Goal: Find specific page/section: Find specific page/section

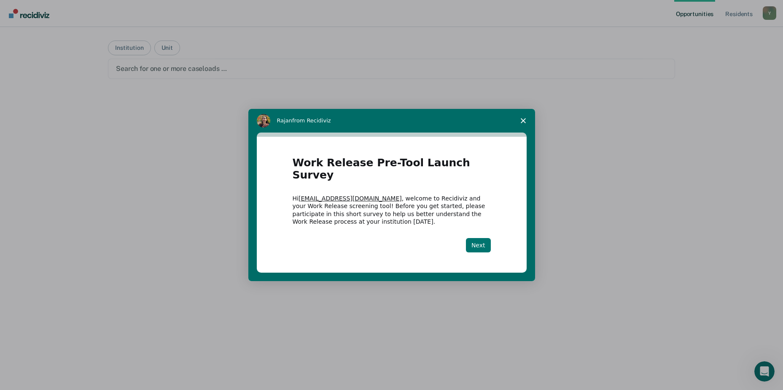
click at [476, 238] on button "Next" at bounding box center [478, 245] width 25 height 14
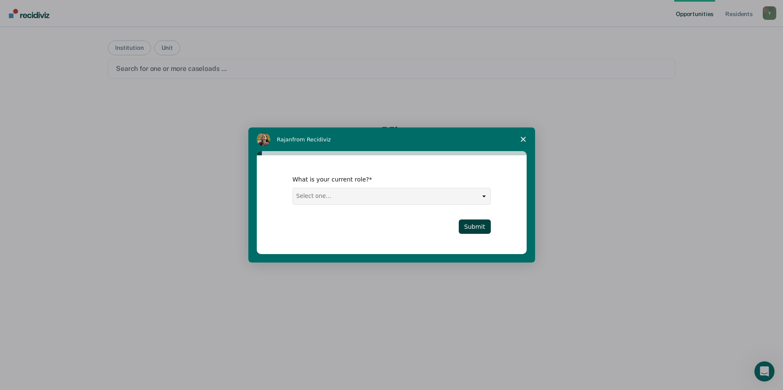
click at [484, 194] on select "Select one... Case Manager FUM Assistant [PERSON_NAME] [PERSON_NAME]" at bounding box center [391, 196] width 197 height 16
select select "Case Manager"
click at [293, 188] on select "Select one... Case Manager FUM Assistant [PERSON_NAME] [PERSON_NAME]" at bounding box center [391, 196] width 197 height 16
click at [485, 229] on button "Submit" at bounding box center [475, 226] width 32 height 14
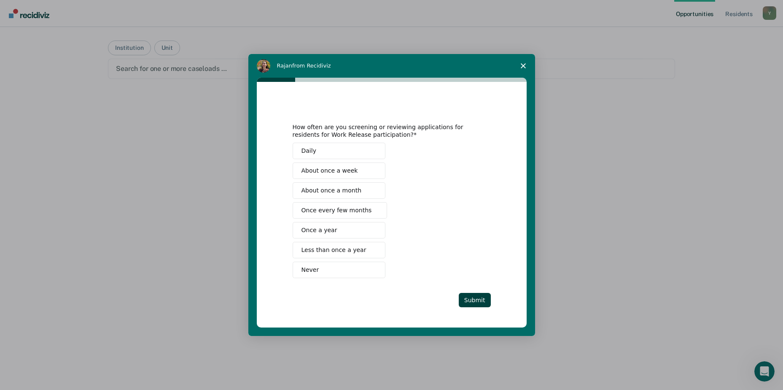
click at [525, 64] on polygon "Close survey" at bounding box center [523, 65] width 5 height 5
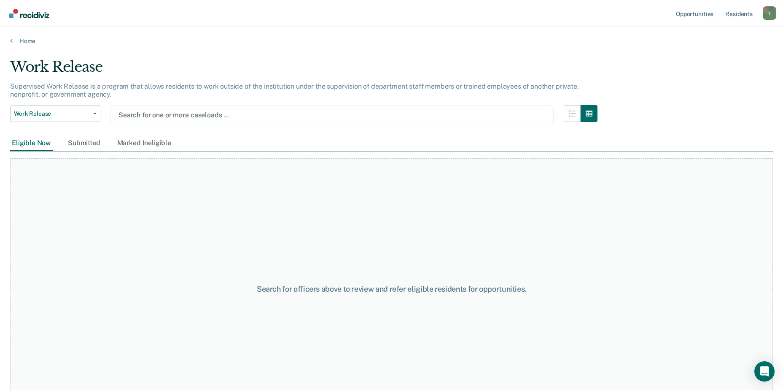
click at [771, 9] on div "Y" at bounding box center [769, 12] width 13 height 13
click at [715, 33] on link "Profile" at bounding box center [736, 34] width 68 height 7
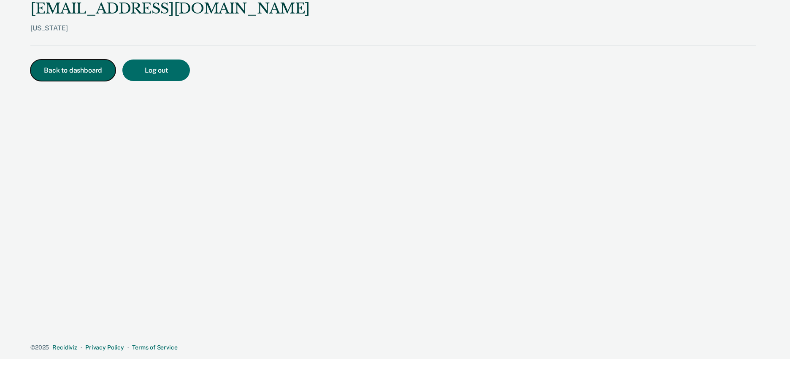
click at [76, 71] on button "Back to dashboard" at bounding box center [72, 70] width 85 height 22
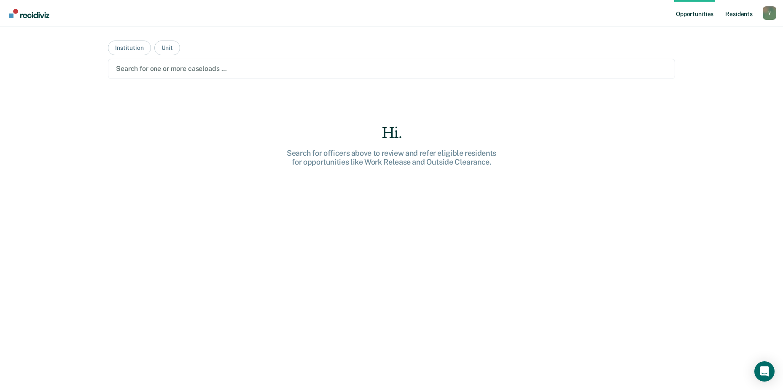
click at [741, 15] on link "Resident s" at bounding box center [739, 13] width 31 height 27
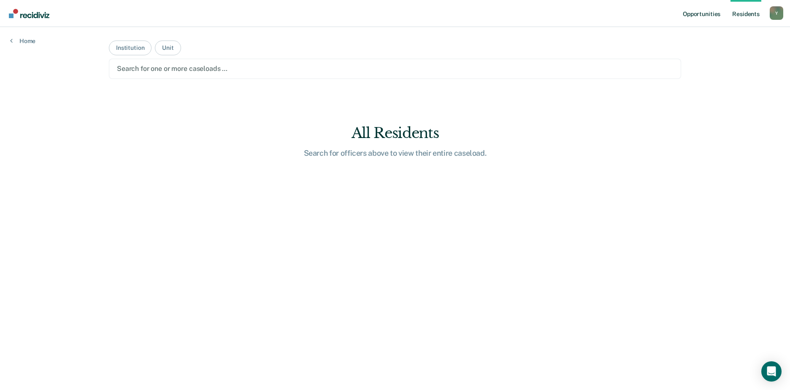
click at [697, 14] on link "Opportunities" at bounding box center [701, 13] width 41 height 27
